Goal: Task Accomplishment & Management: Use online tool/utility

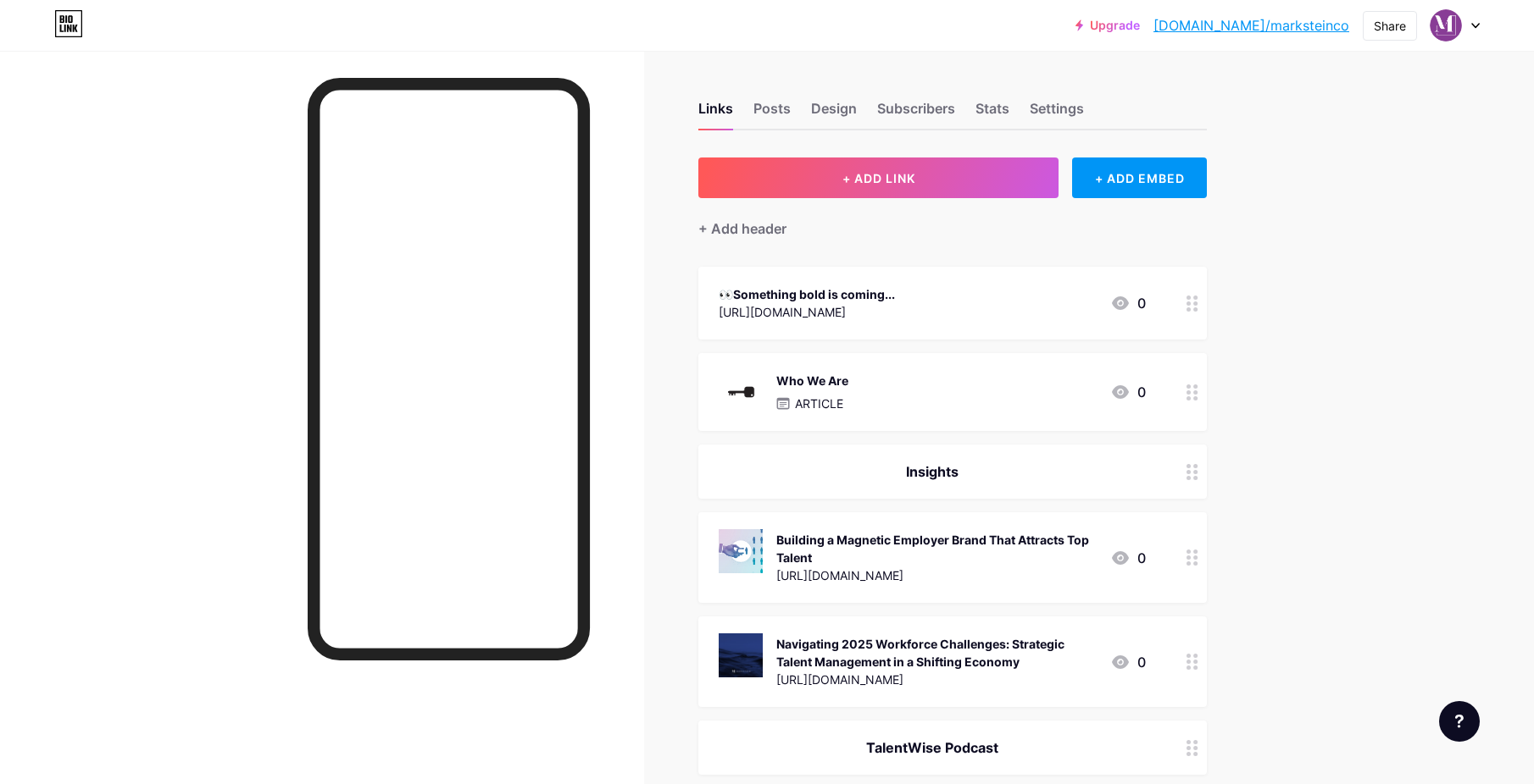
click at [875, 290] on div "👀Something bold is coming..." at bounding box center [807, 294] width 177 height 18
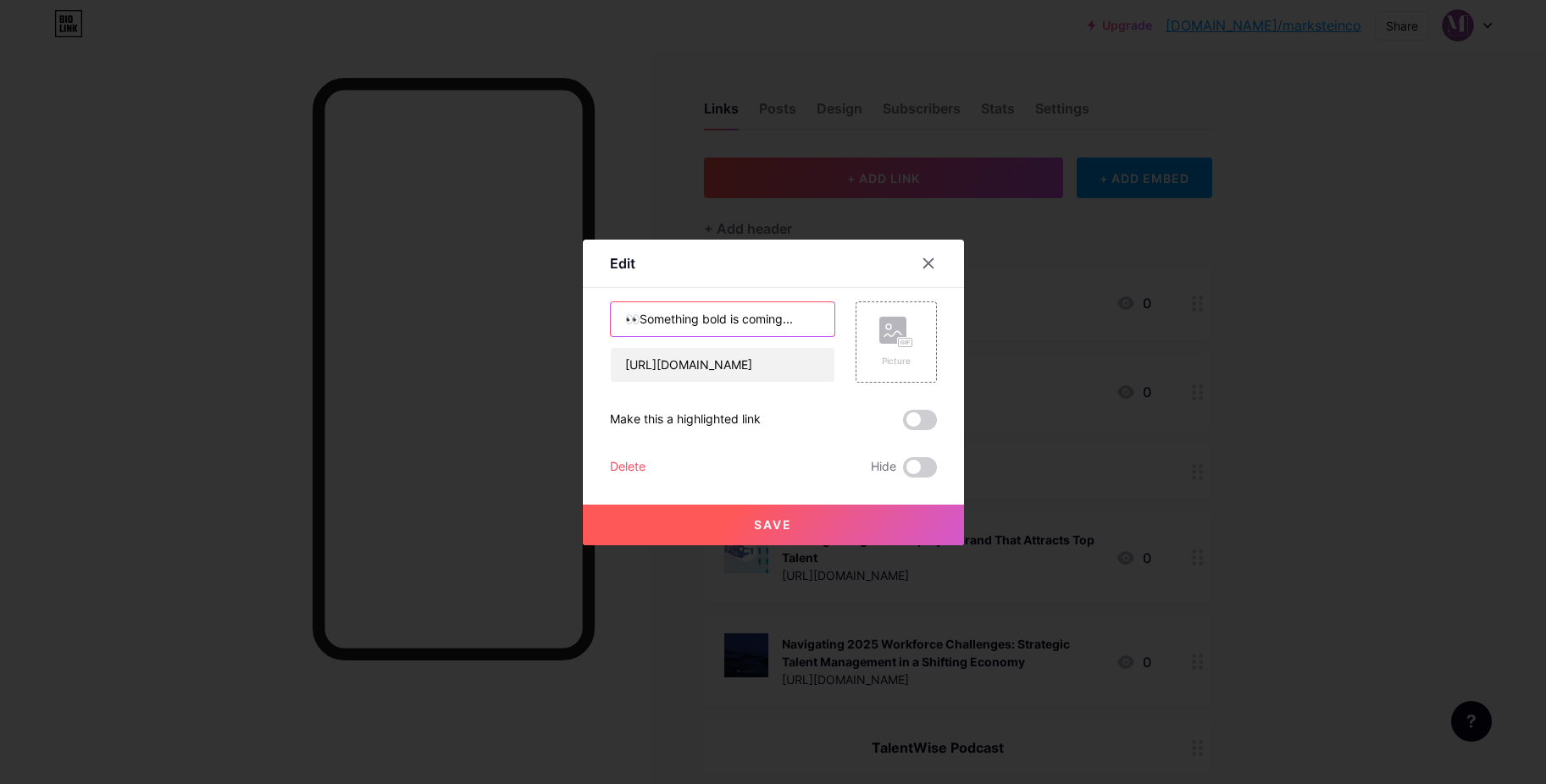
click at [704, 326] on input "👀Something bold is coming..." at bounding box center [722, 319] width 224 height 34
type input "BrandLab by [PERSON_NAME]"
click at [776, 519] on span "Save" at bounding box center [773, 524] width 38 height 14
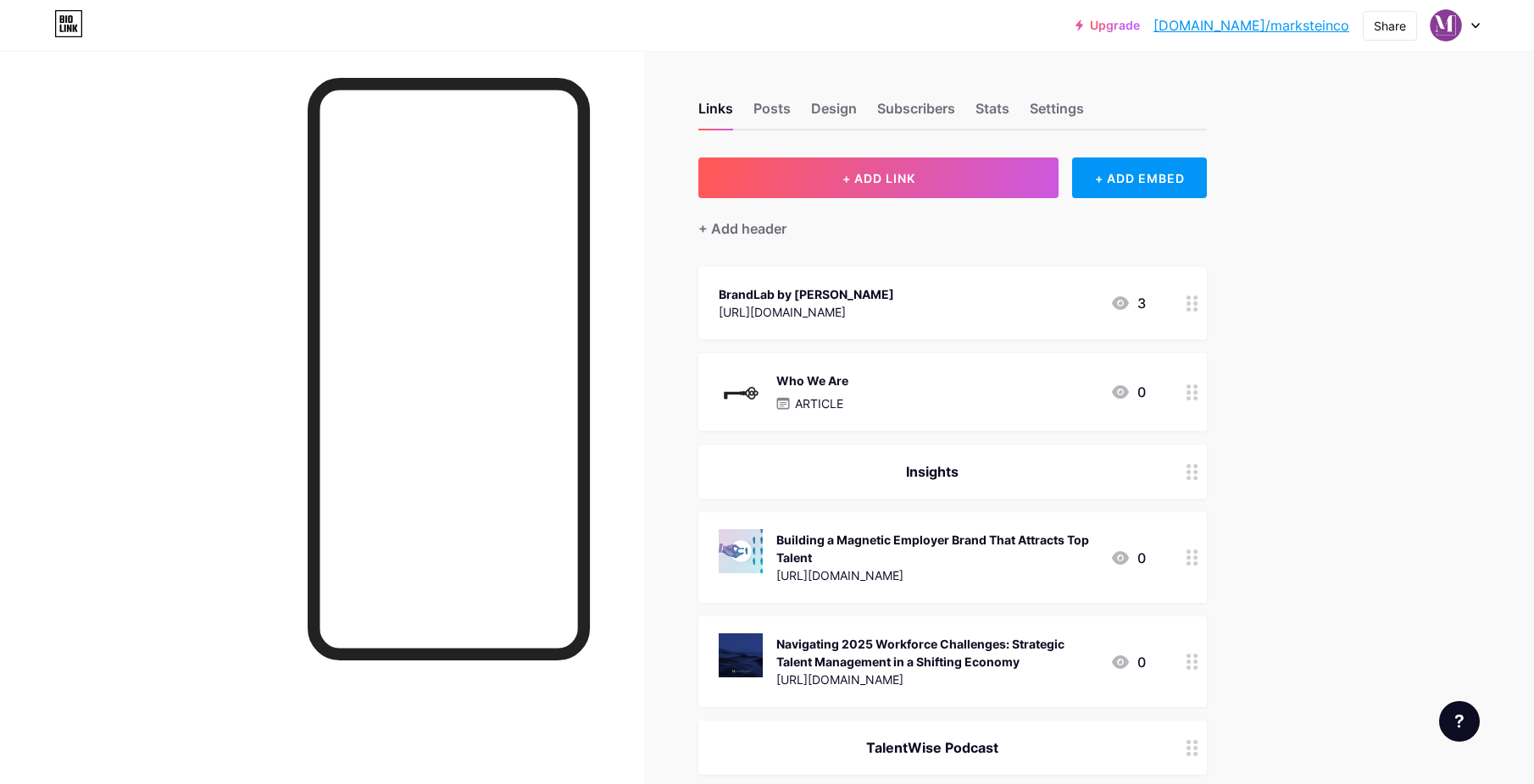
click at [1191, 299] on icon at bounding box center [1192, 303] width 12 height 16
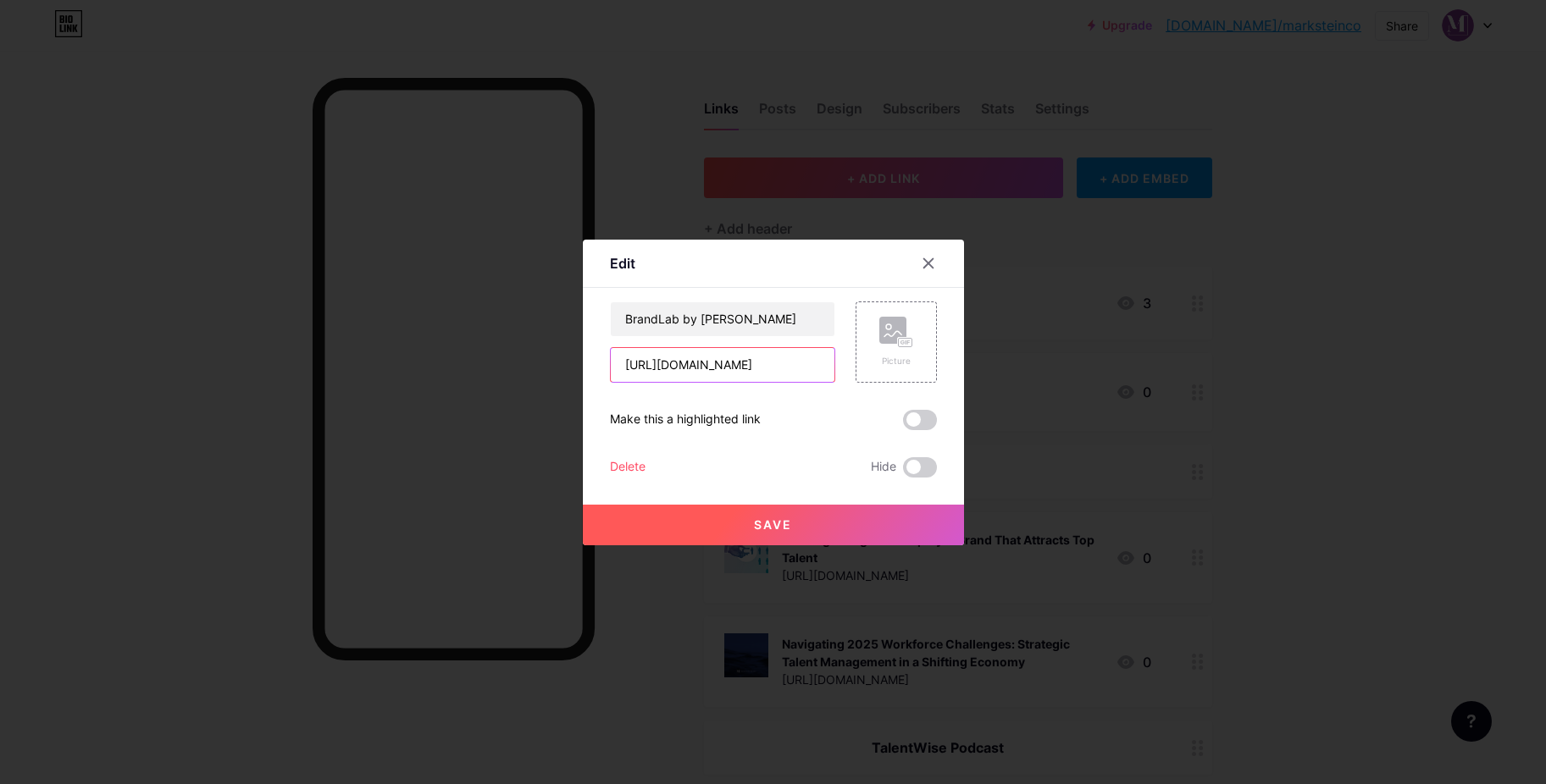
click at [759, 374] on input "[URL][DOMAIN_NAME]" at bounding box center [722, 365] width 224 height 34
paste input "[URL][DOMAIN_NAME]"
type input "[URL][DOMAIN_NAME]"
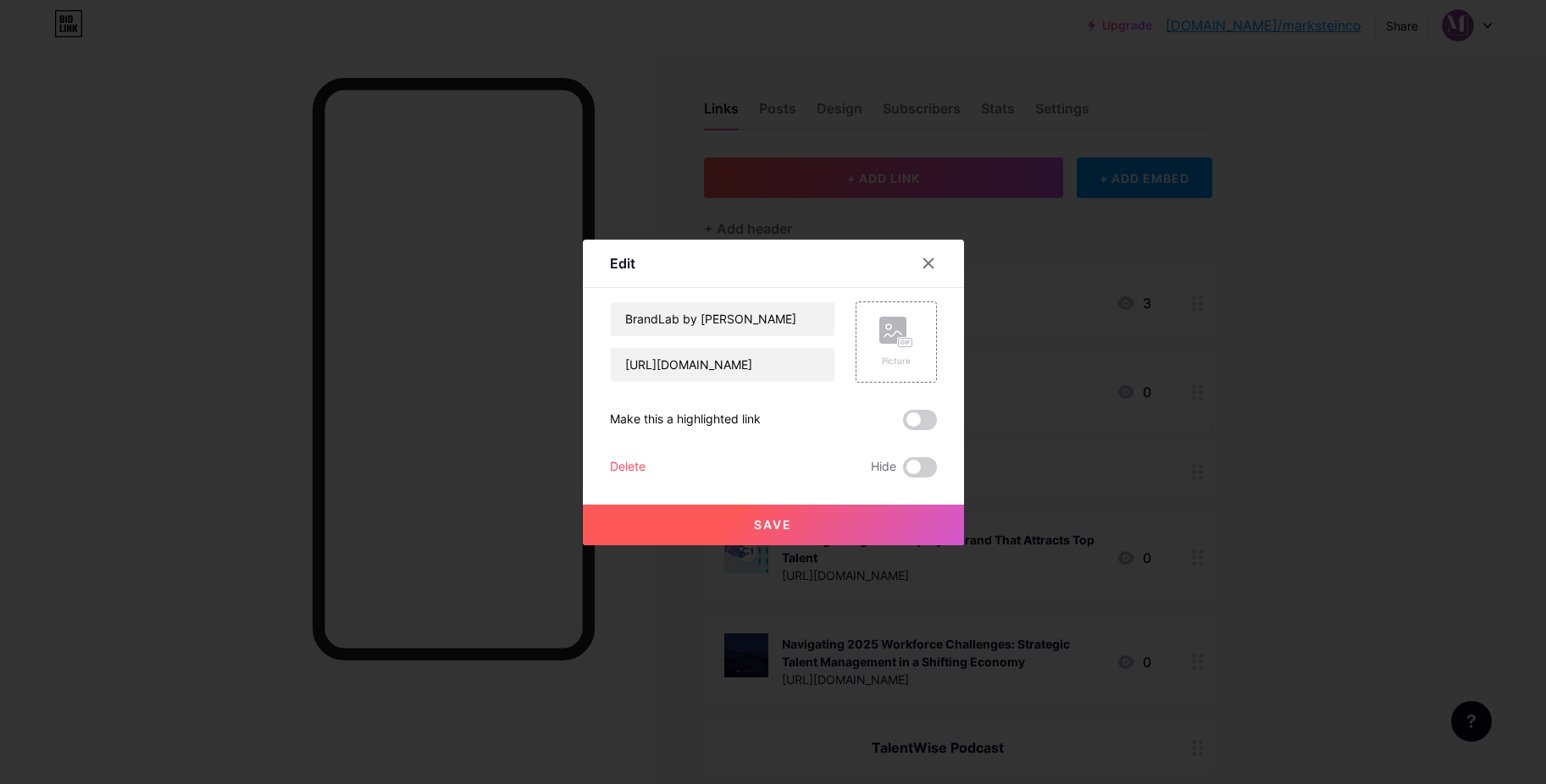
click at [797, 537] on button "Save" at bounding box center [773, 525] width 381 height 40
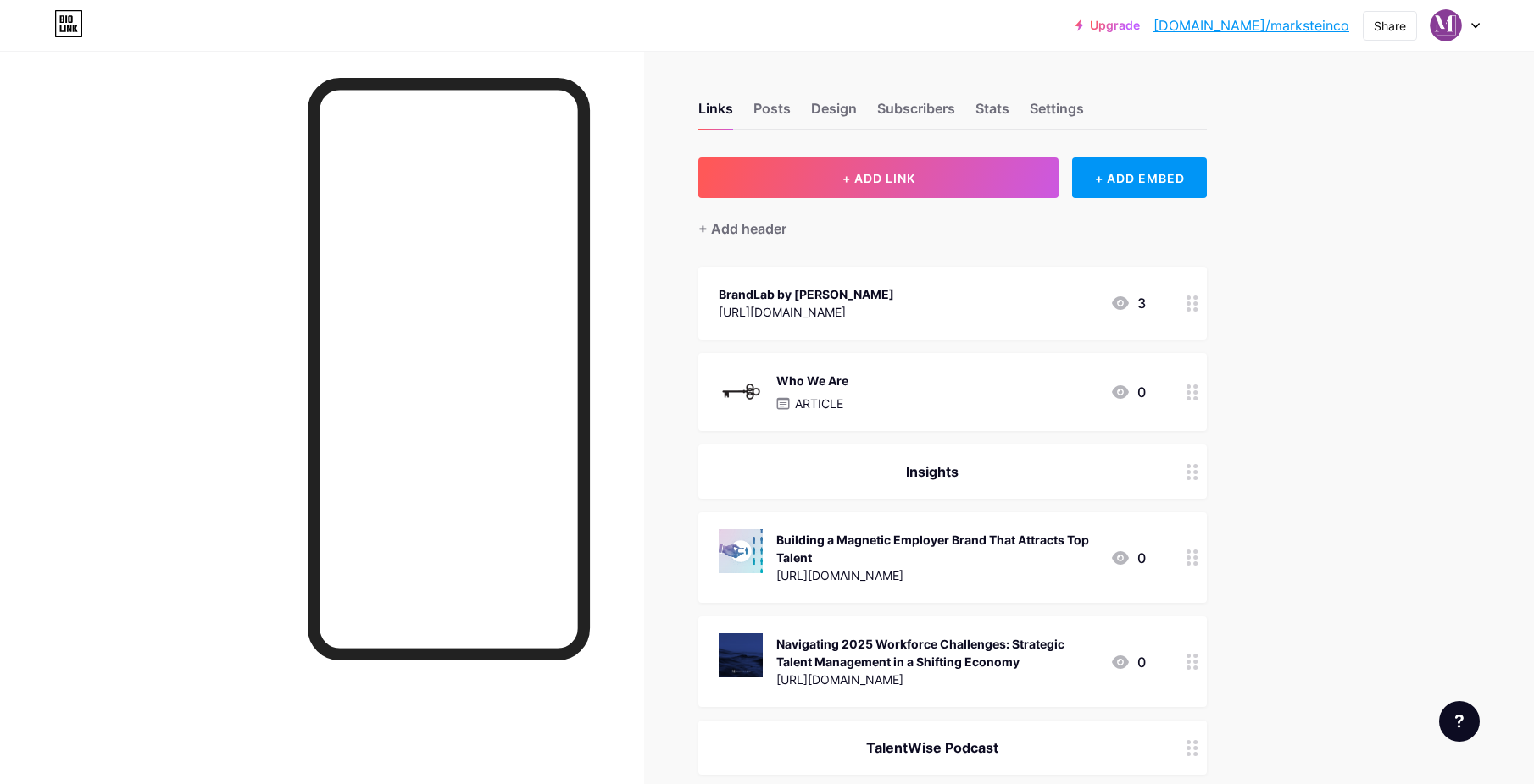
click at [1013, 307] on div "BrandLab by [PERSON_NAME] [URL][DOMAIN_NAME] 3" at bounding box center [932, 303] width 427 height 39
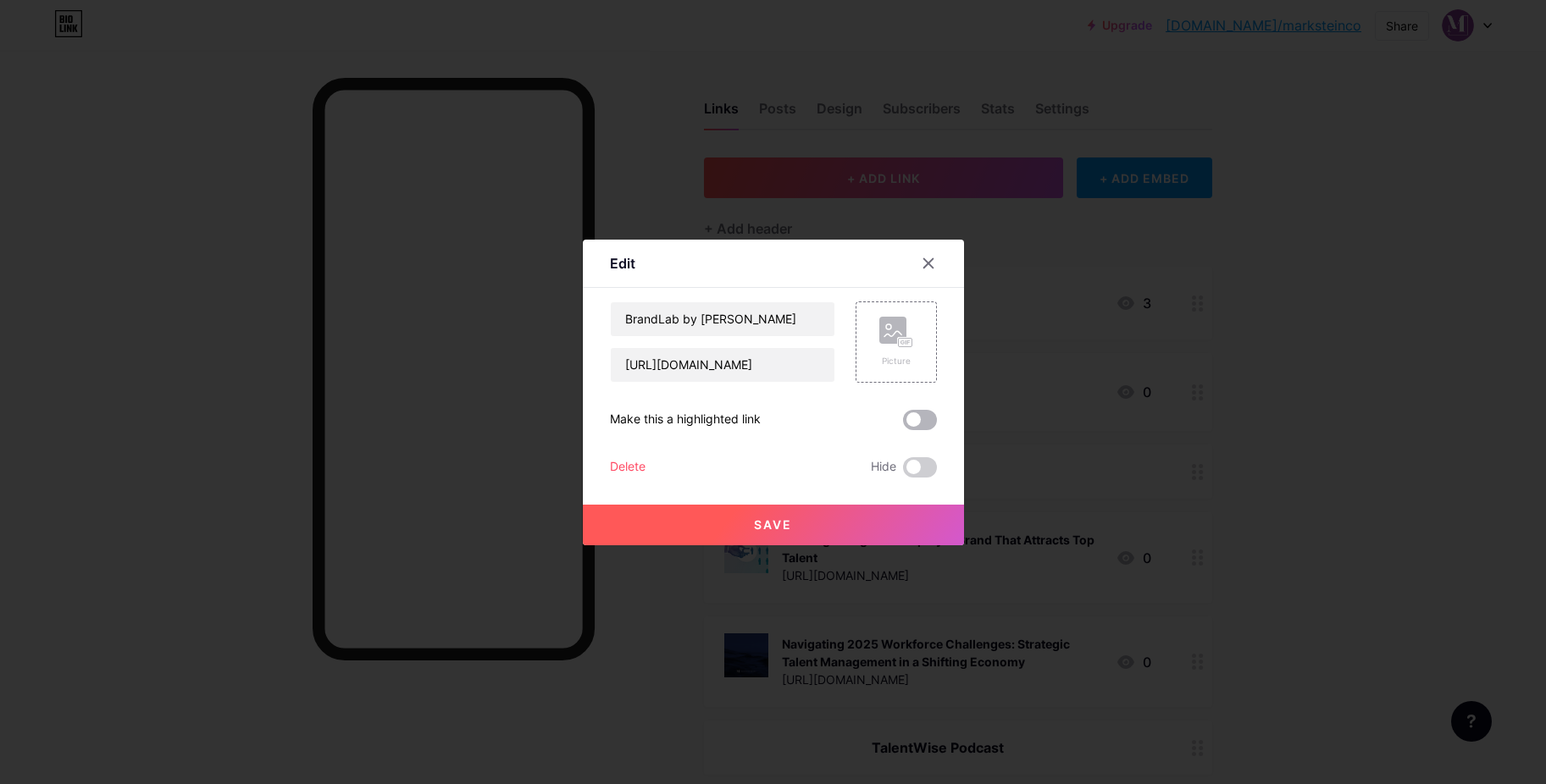
click at [918, 417] on span at bounding box center [919, 419] width 34 height 20
click at [903, 424] on input "checkbox" at bounding box center [903, 424] width 0 height 0
click at [919, 366] on div "Picture" at bounding box center [896, 342] width 82 height 82
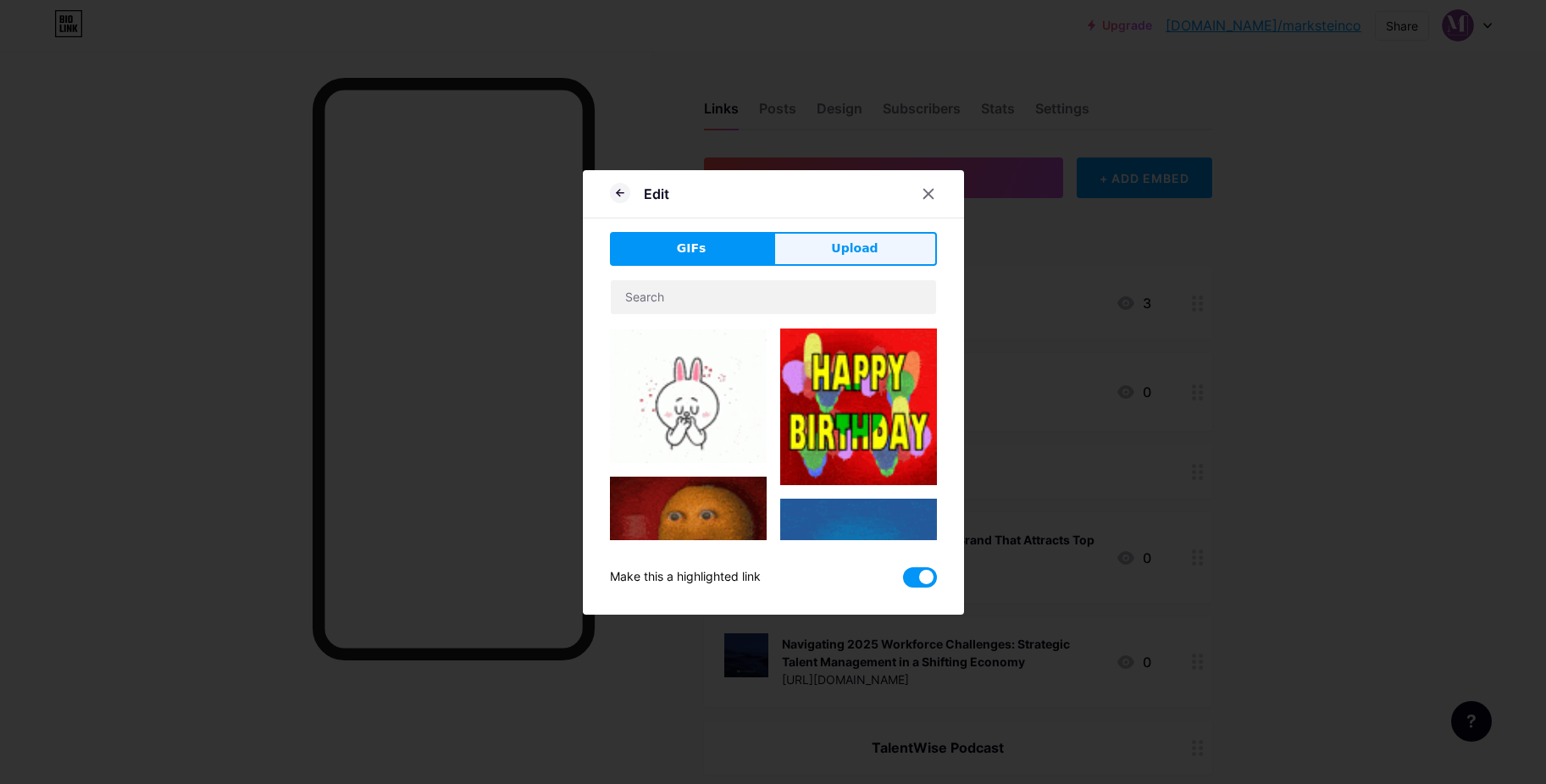
click at [896, 256] on button "Upload" at bounding box center [855, 249] width 163 height 34
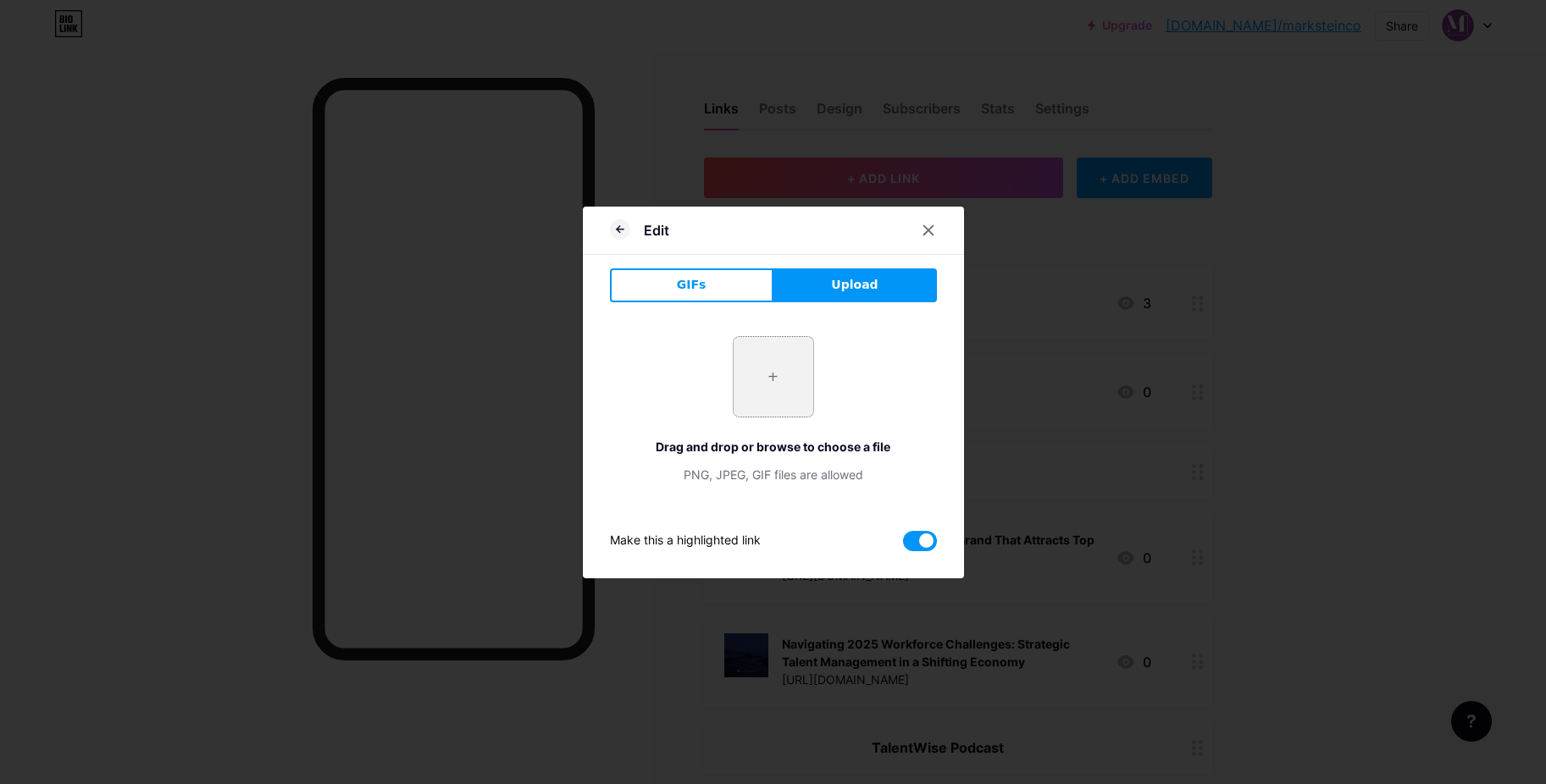
click at [768, 392] on input "file" at bounding box center [773, 376] width 80 height 80
click at [774, 390] on input "file" at bounding box center [773, 376] width 80 height 80
type input "C:\fakepath\Screenshot [DATE] 115843.png"
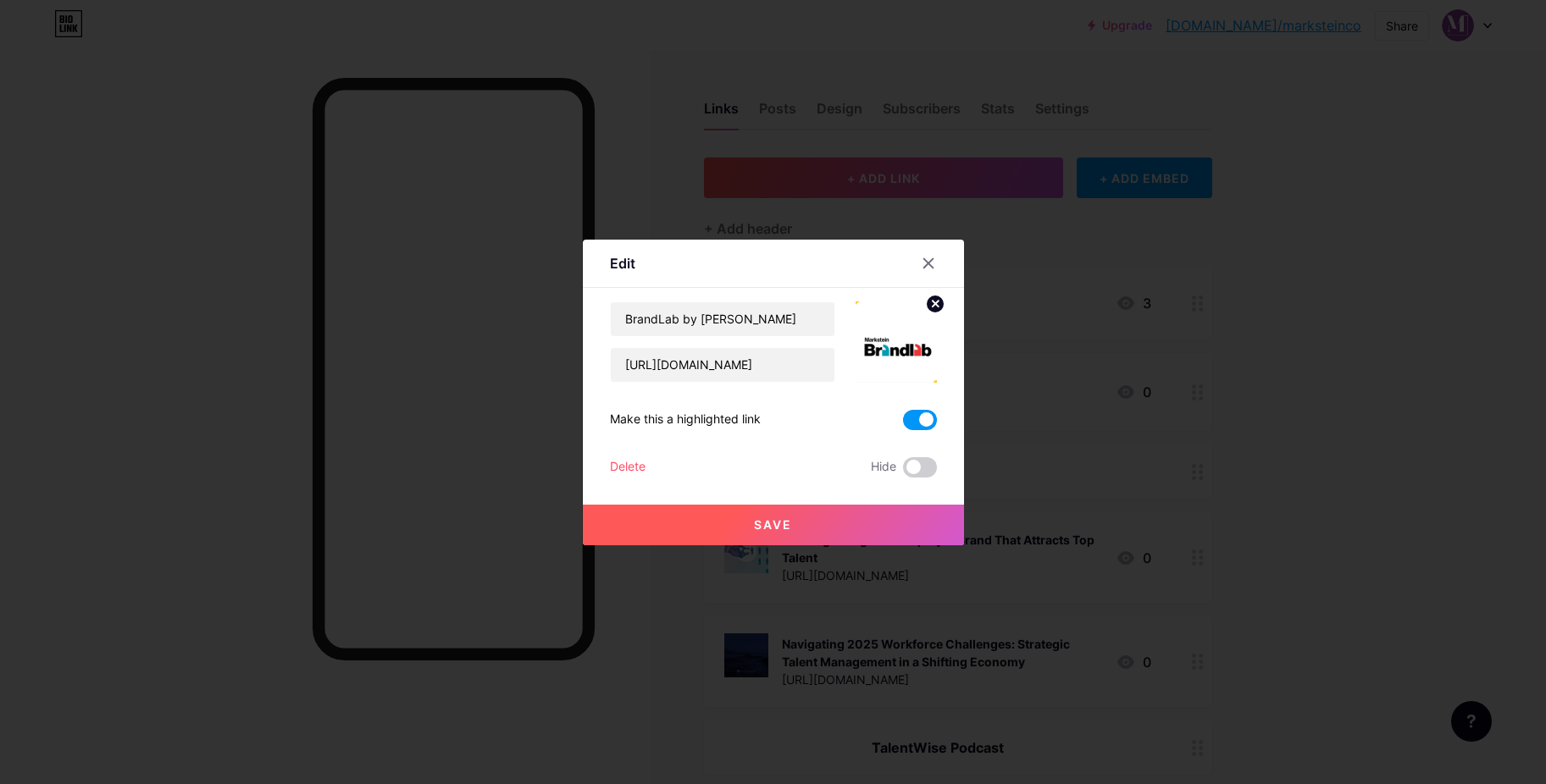
click at [828, 521] on button "Save" at bounding box center [773, 525] width 381 height 40
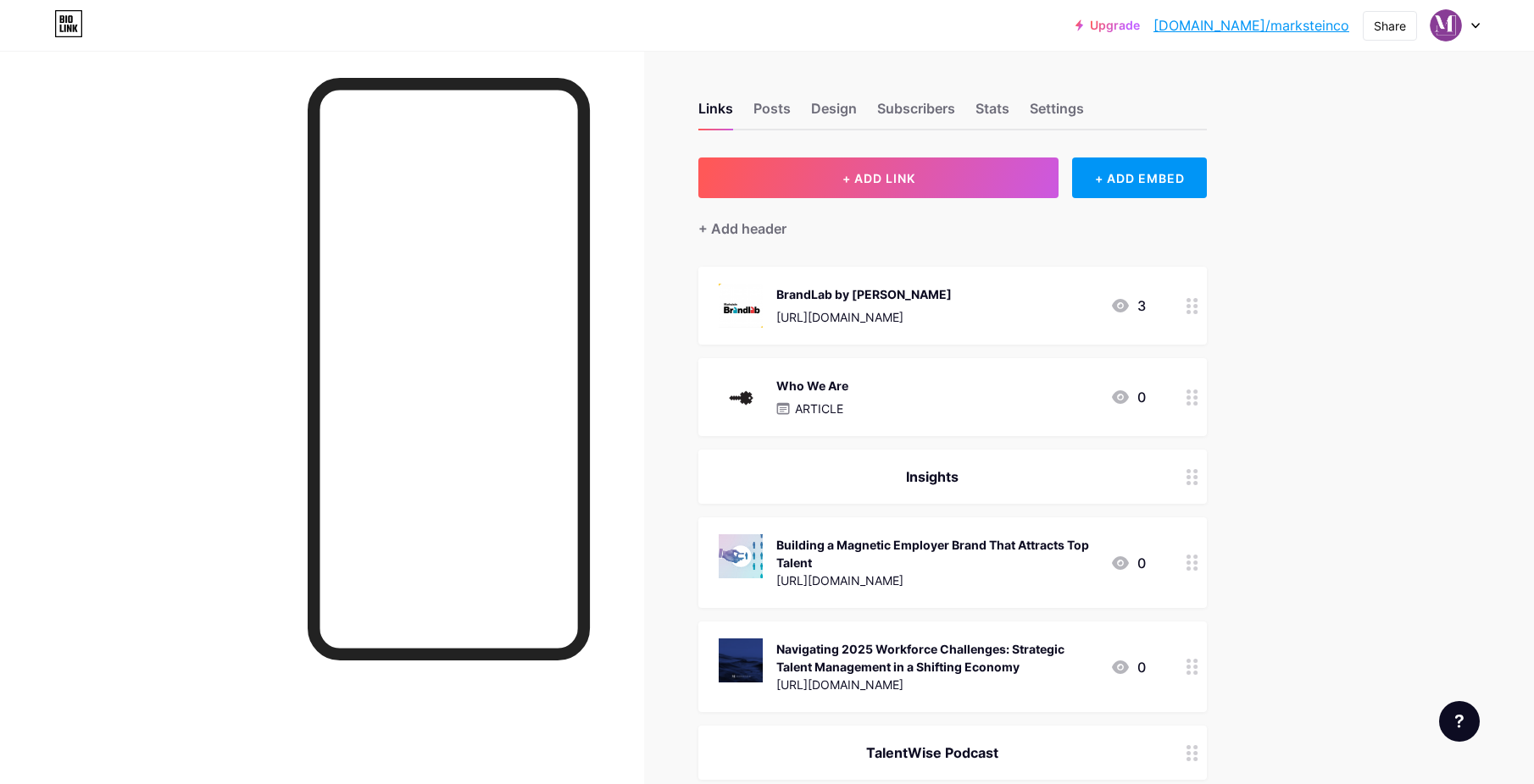
click at [1020, 308] on div "BrandLab by [PERSON_NAME] [URL][DOMAIN_NAME] 3" at bounding box center [932, 306] width 427 height 44
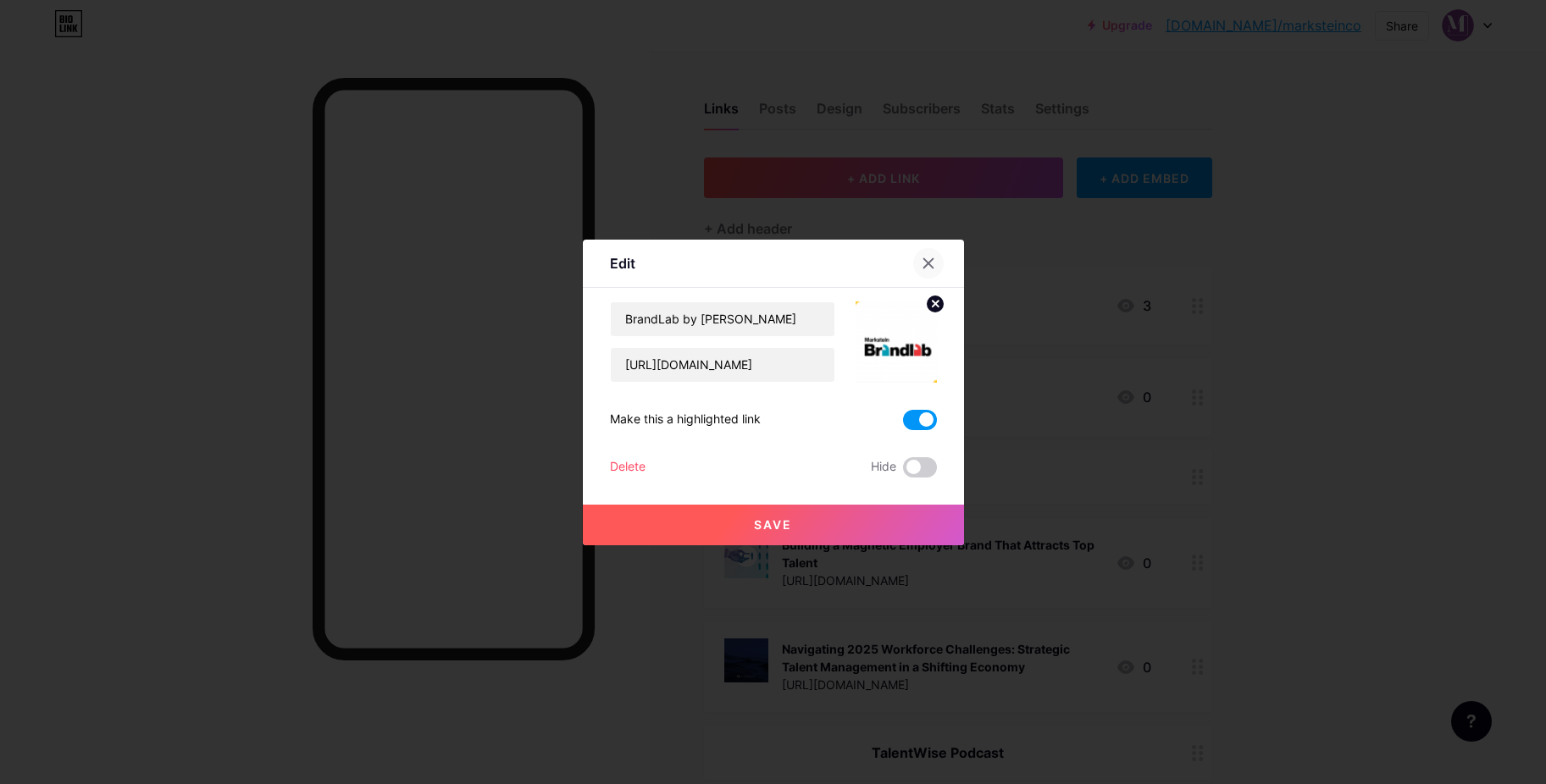
click at [936, 263] on div at bounding box center [929, 264] width 31 height 31
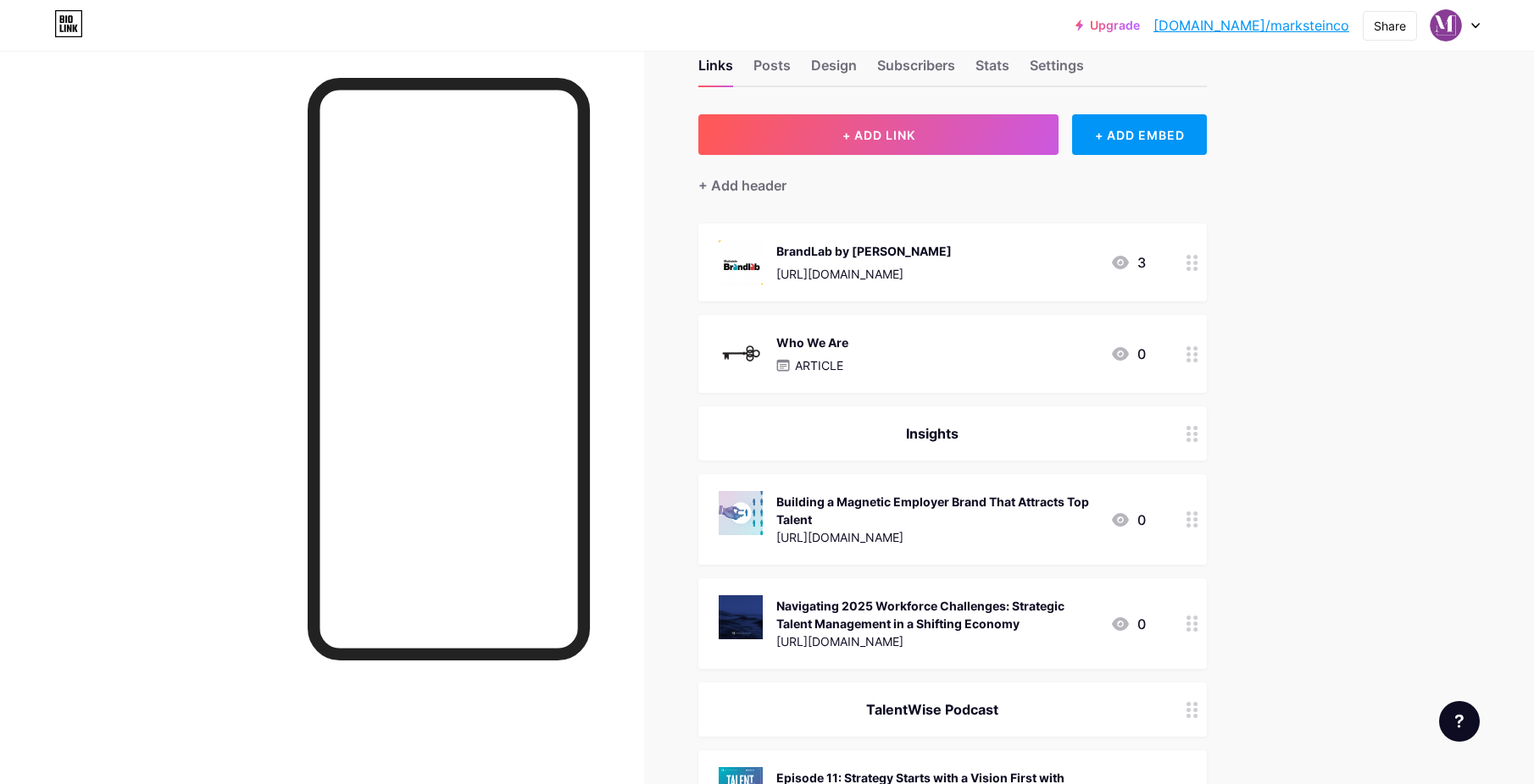
scroll to position [57, 0]
